Goal: Communication & Community: Ask a question

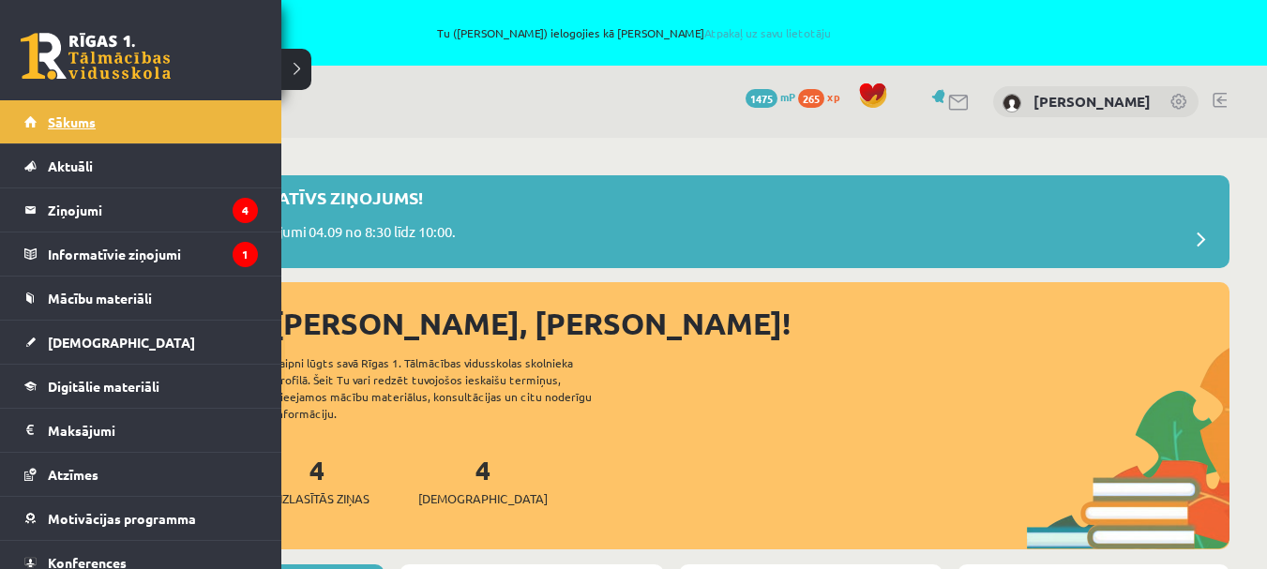
click at [38, 126] on link "Sākums" at bounding box center [141, 121] width 234 height 43
click at [143, 206] on legend "Ziņojumi 4" at bounding box center [153, 210] width 210 height 43
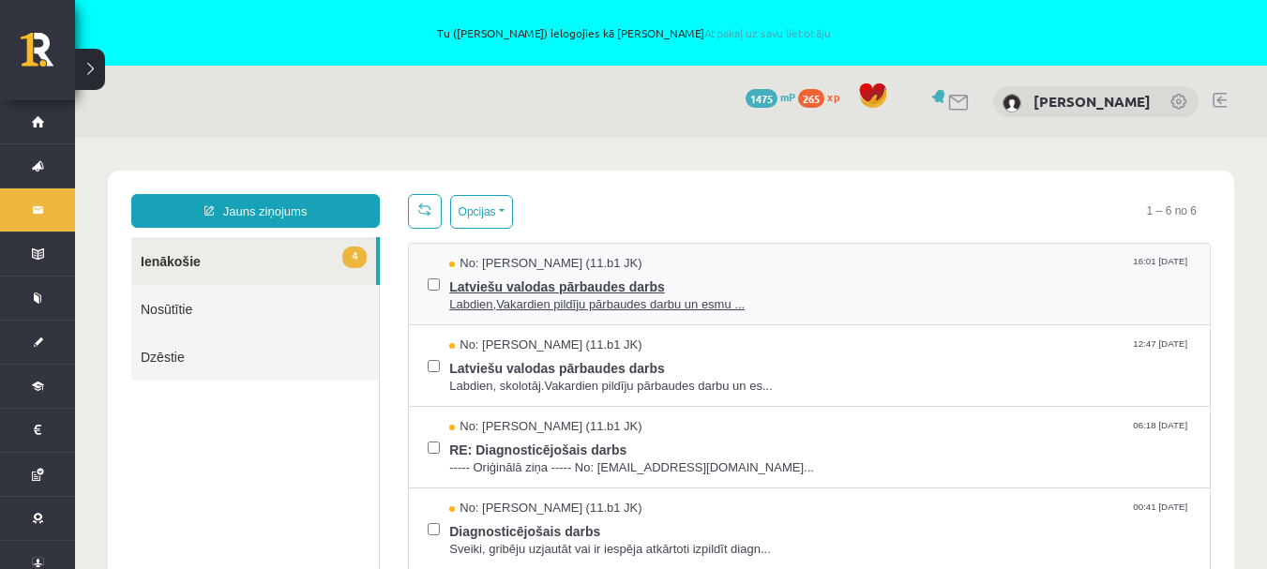
click at [520, 298] on span "Labdien,Vakardien pildīju pārbaudes darbu un esmu ..." at bounding box center [820, 305] width 742 height 18
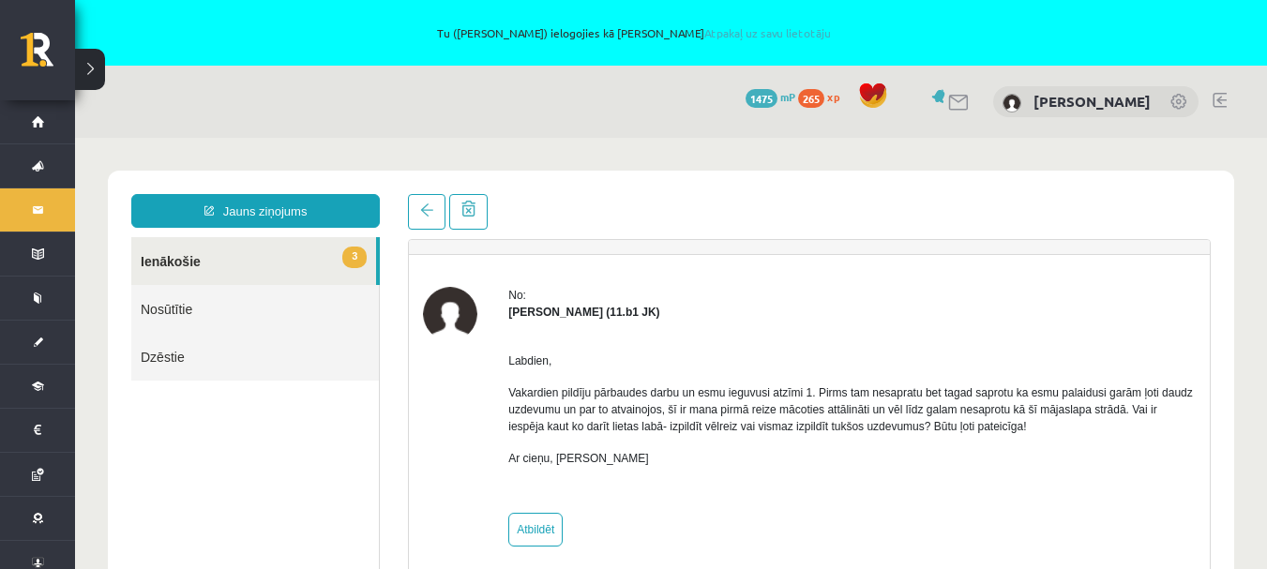
scroll to position [40, 0]
click at [182, 250] on link "3 Ienākošie" at bounding box center [253, 261] width 245 height 48
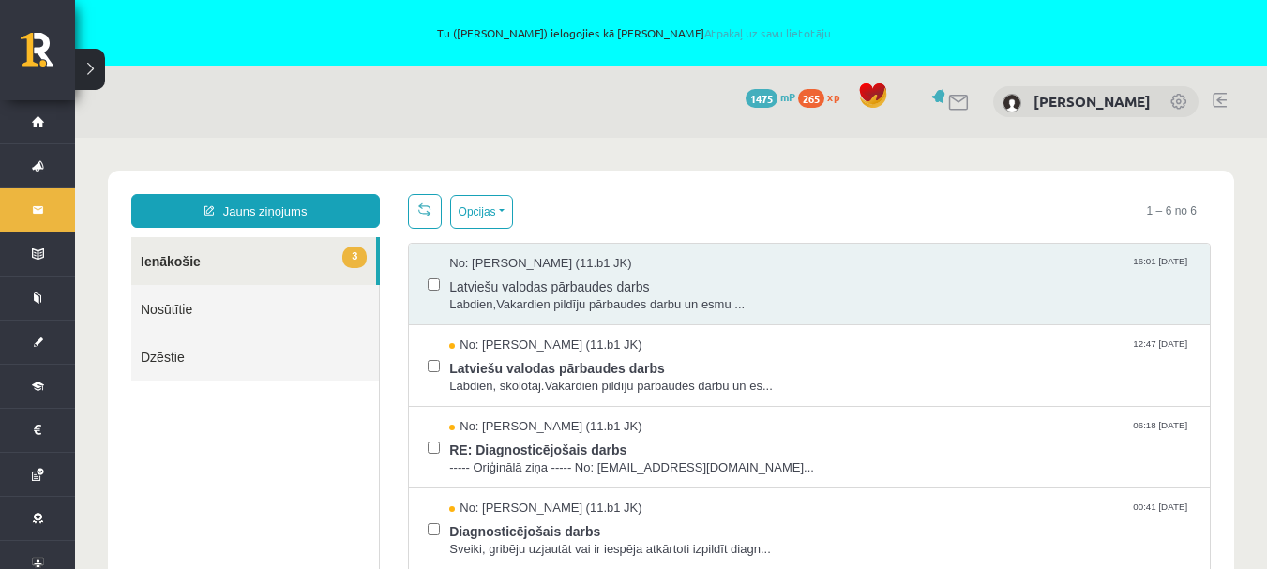
scroll to position [0, 0]
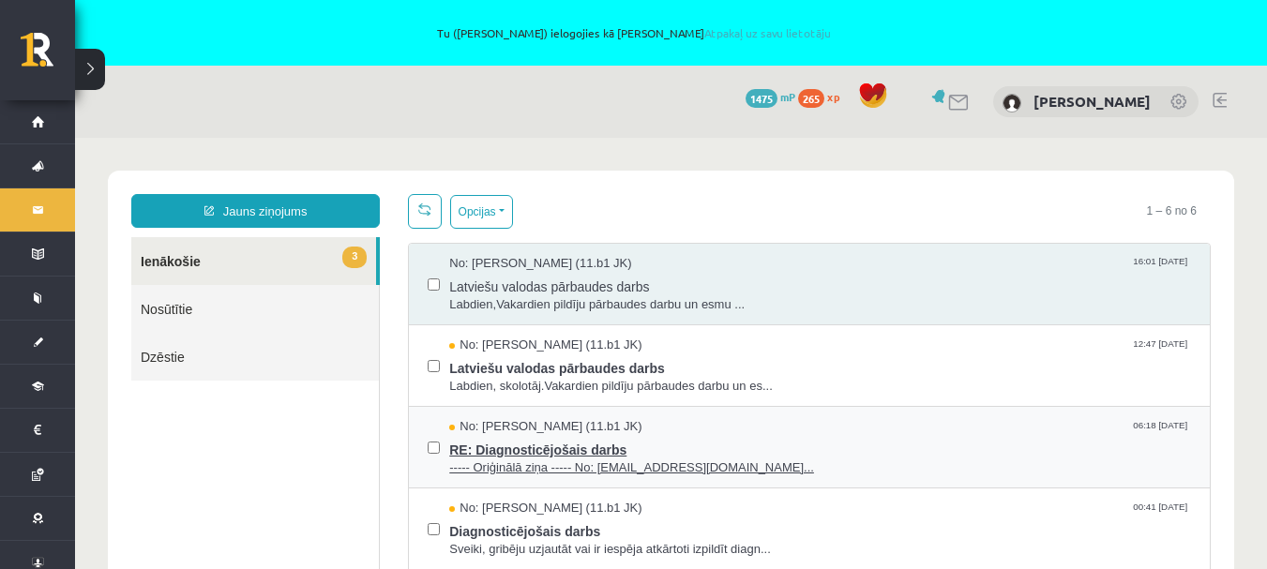
click at [539, 450] on span "RE: Diagnosticējošais darbs" at bounding box center [820, 447] width 742 height 23
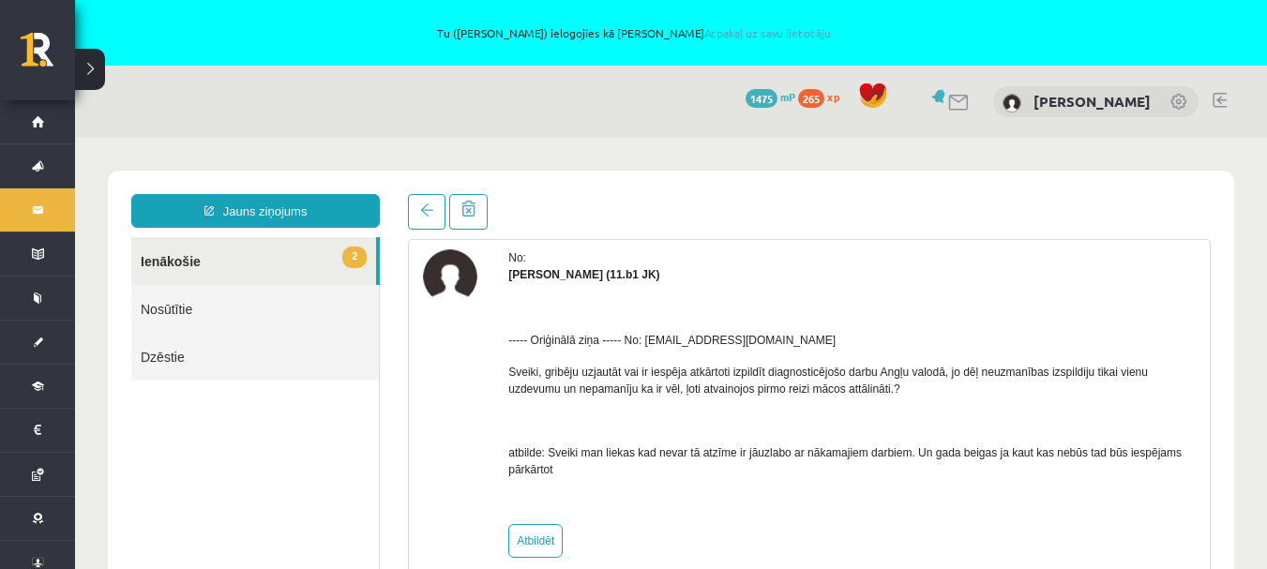
scroll to position [89, 0]
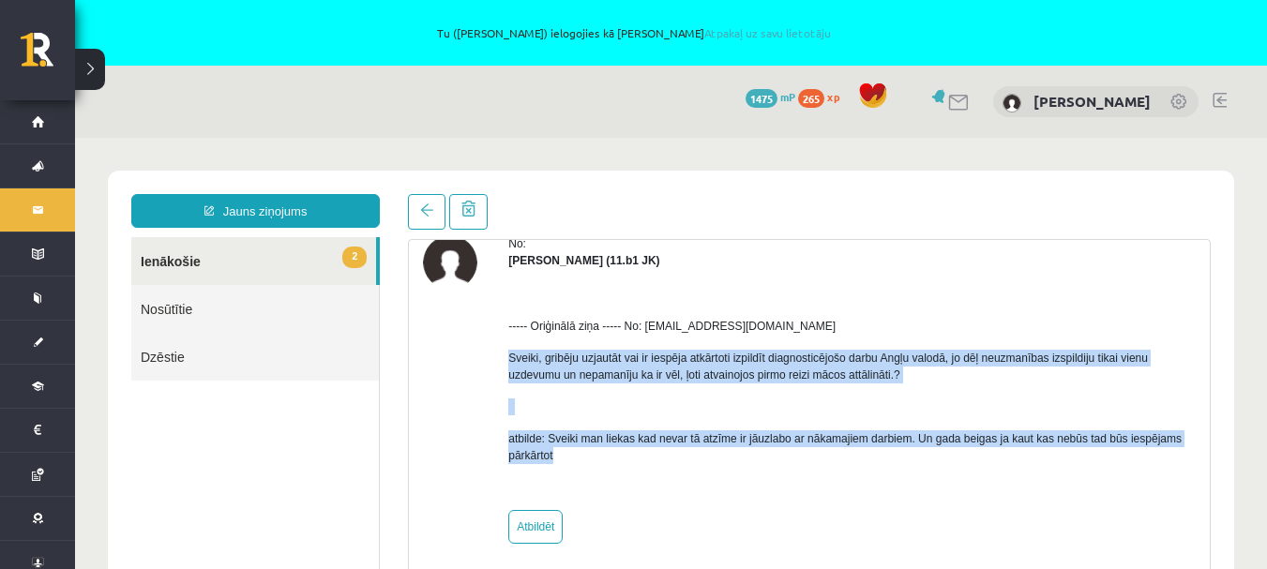
drag, startPoint x: 567, startPoint y: 454, endPoint x: 506, endPoint y: 359, distance: 112.7
click at [506, 359] on div "No: [PERSON_NAME] (11.b1 JK) ----- Oriģinālā ziņa ----- No: [EMAIL_ADDRESS][DOM…" at bounding box center [809, 389] width 773 height 309
copy div "Sveiki, gribēju uzjautāt vai ir iespēja atkārtoti izpildīt diagnosticējošo darb…"
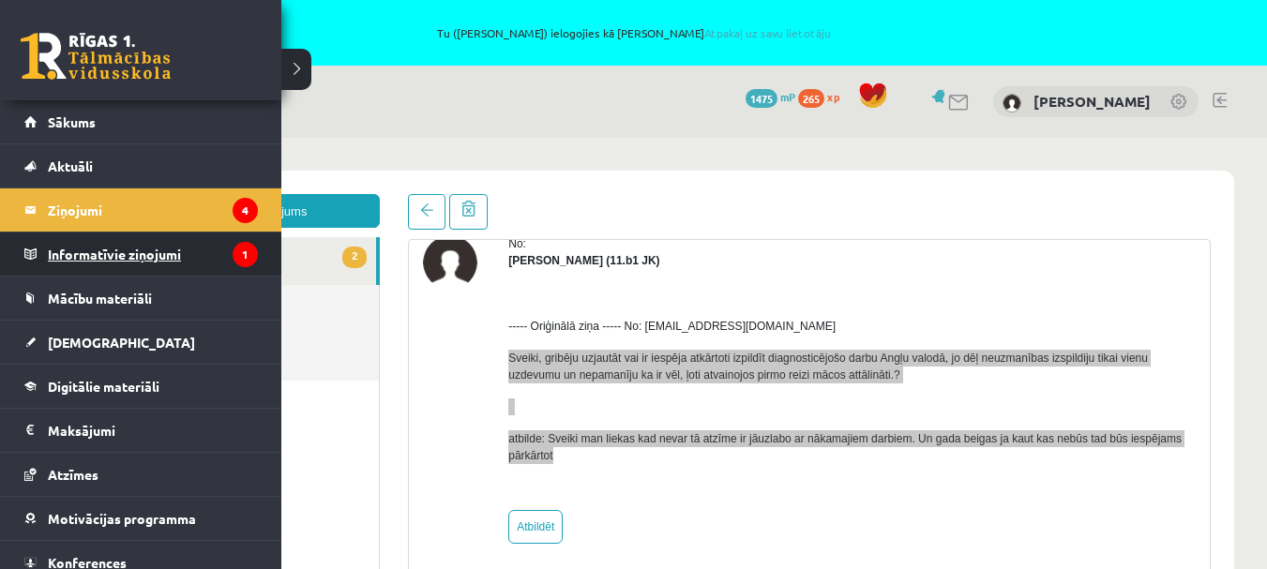
click at [91, 249] on legend "Informatīvie ziņojumi 1" at bounding box center [153, 254] width 210 height 43
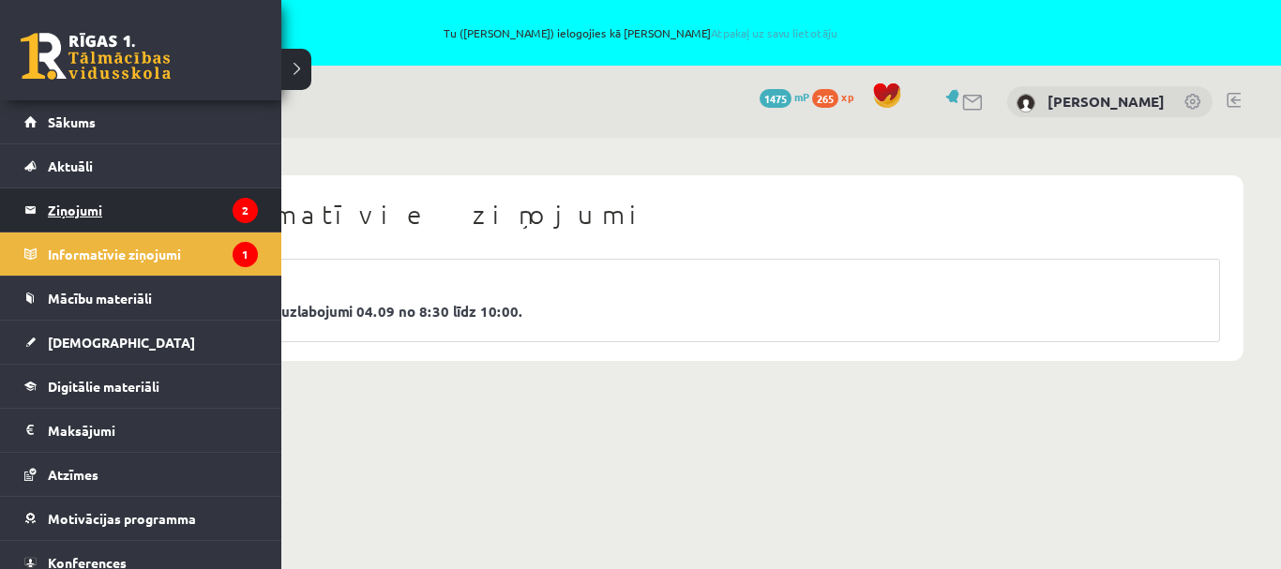
click at [69, 206] on legend "Ziņojumi 2" at bounding box center [153, 210] width 210 height 43
